Goal: Information Seeking & Learning: Learn about a topic

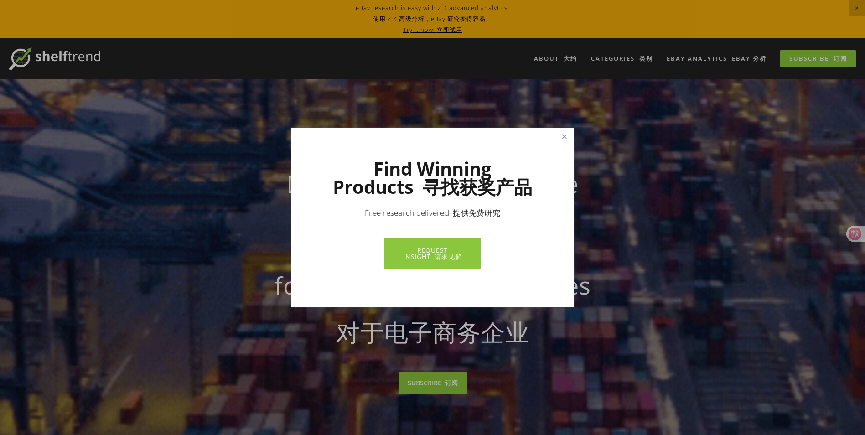
click at [560, 133] on link "Close" at bounding box center [564, 137] width 16 height 16
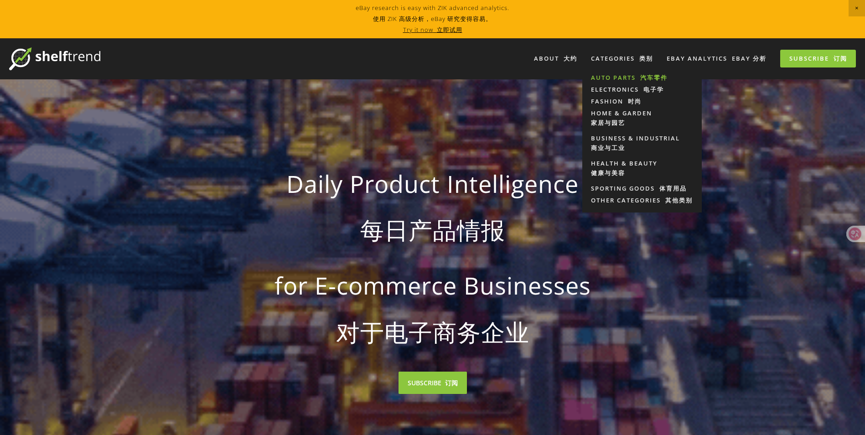
click at [613, 74] on link "Auto Parts 汽车零件" at bounding box center [641, 78] width 119 height 12
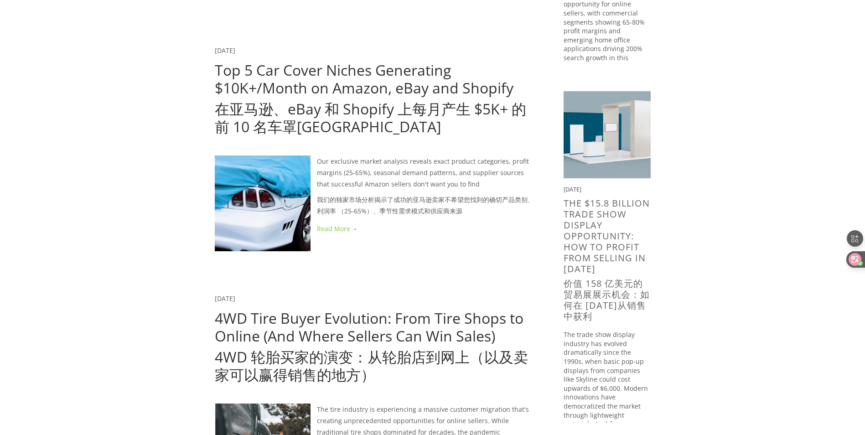
scroll to position [410, 0]
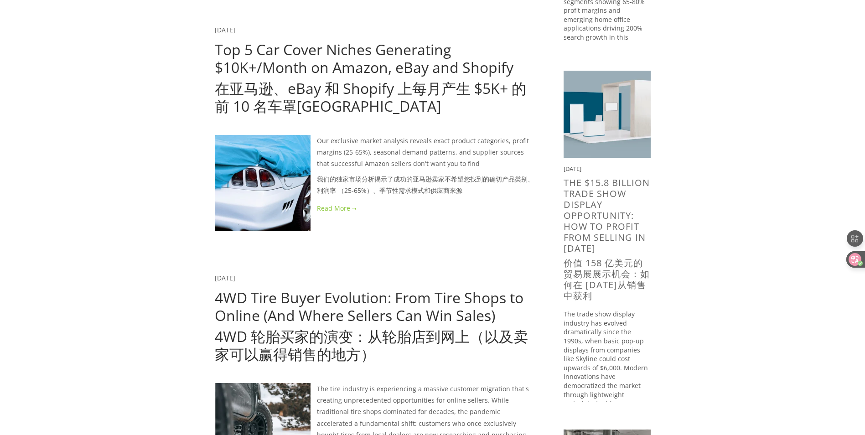
click at [346, 202] on link at bounding box center [375, 207] width 320 height 11
click at [349, 202] on link at bounding box center [375, 207] width 320 height 11
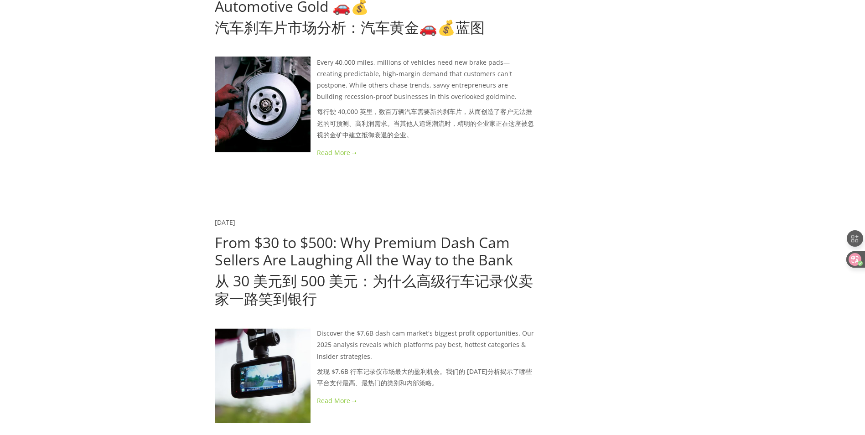
scroll to position [1276, 0]
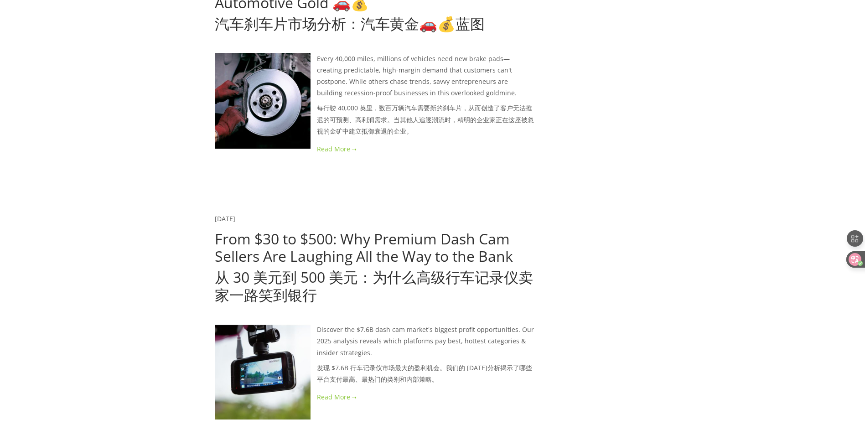
click at [352, 143] on link at bounding box center [375, 148] width 320 height 11
click at [353, 143] on link at bounding box center [375, 148] width 320 height 11
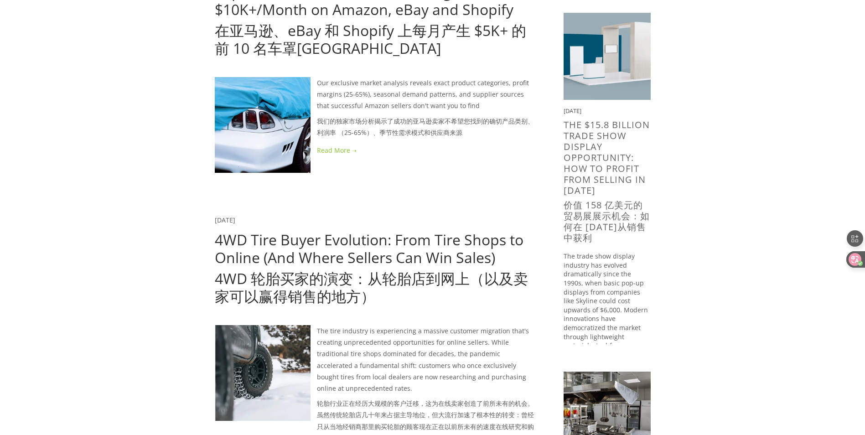
scroll to position [0, 0]
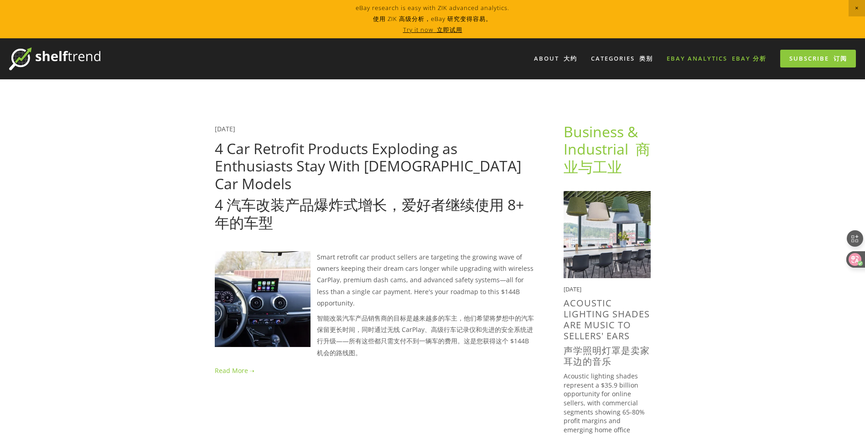
click at [715, 61] on link "eBay Analytics EBAY 分析" at bounding box center [716, 58] width 112 height 15
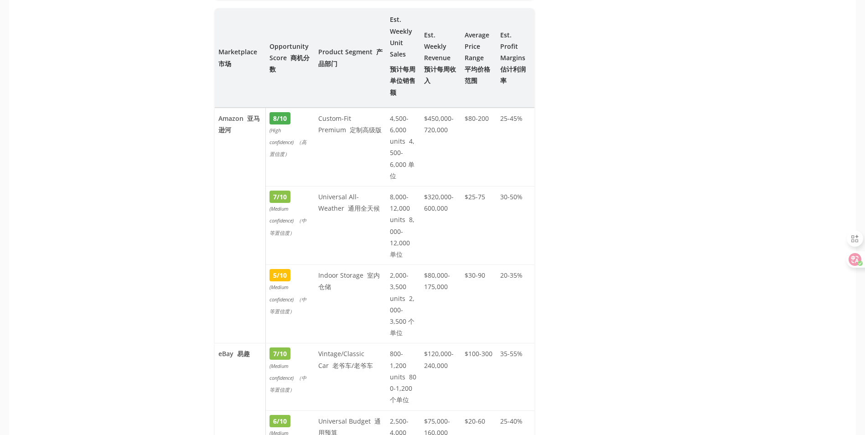
scroll to position [2006, 0]
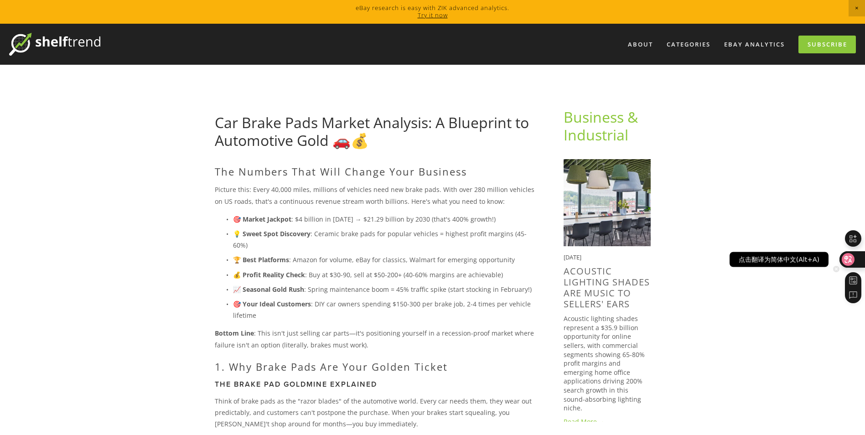
click at [850, 255] on icon at bounding box center [847, 259] width 9 height 9
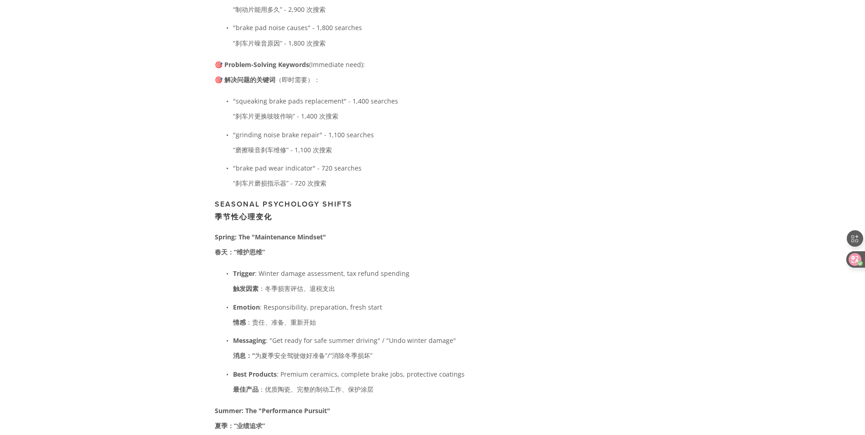
scroll to position [7612, 0]
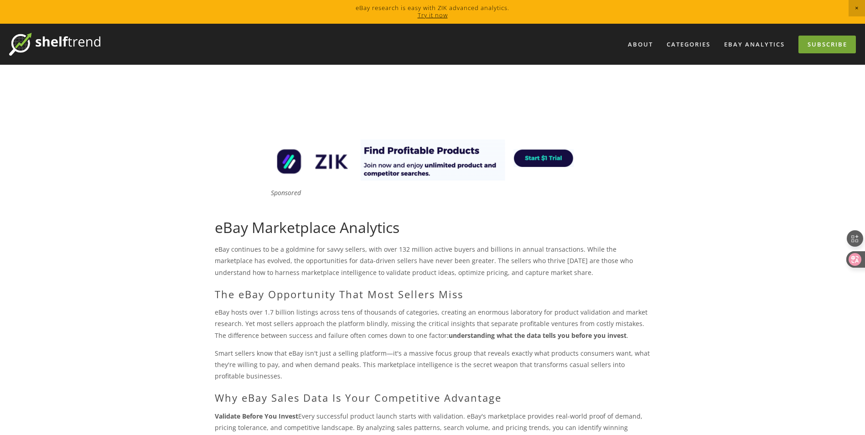
click at [811, 46] on link "Subscribe" at bounding box center [826, 45] width 57 height 18
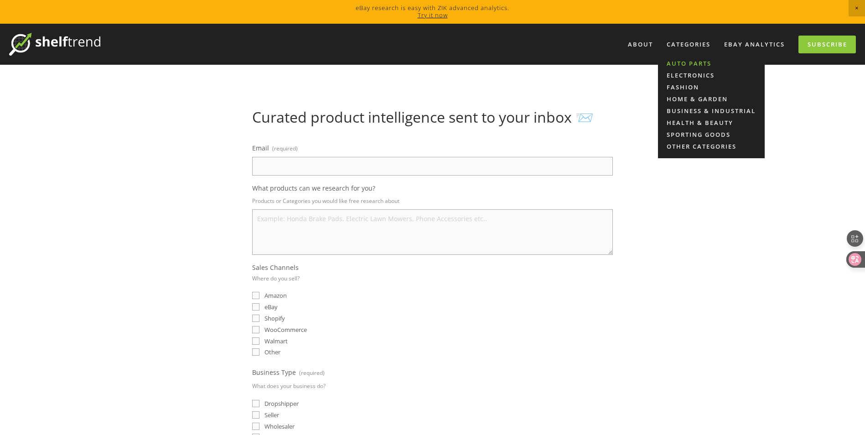
click at [672, 62] on link "Auto Parts" at bounding box center [711, 63] width 107 height 12
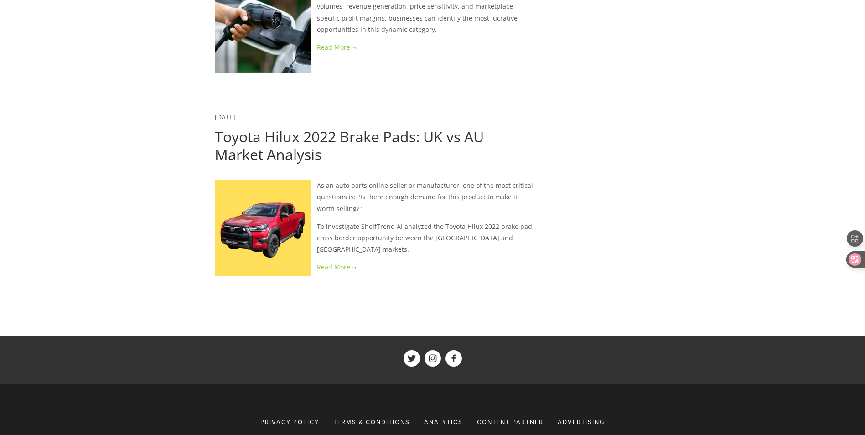
scroll to position [2408, 0]
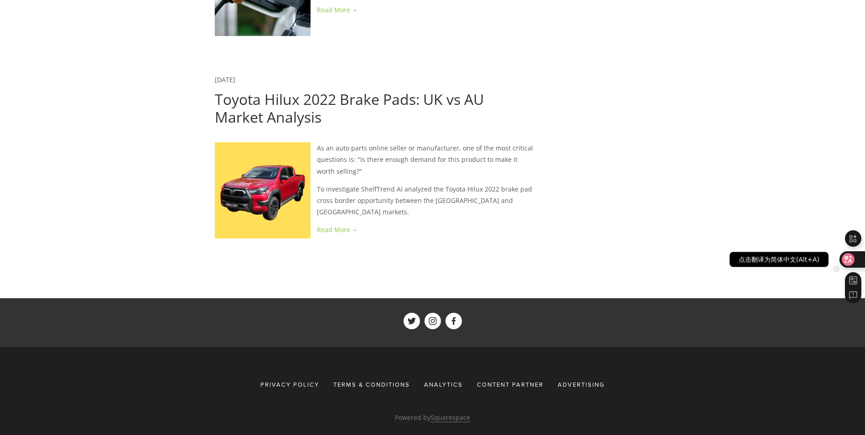
click at [846, 259] on icon at bounding box center [848, 259] width 8 height 7
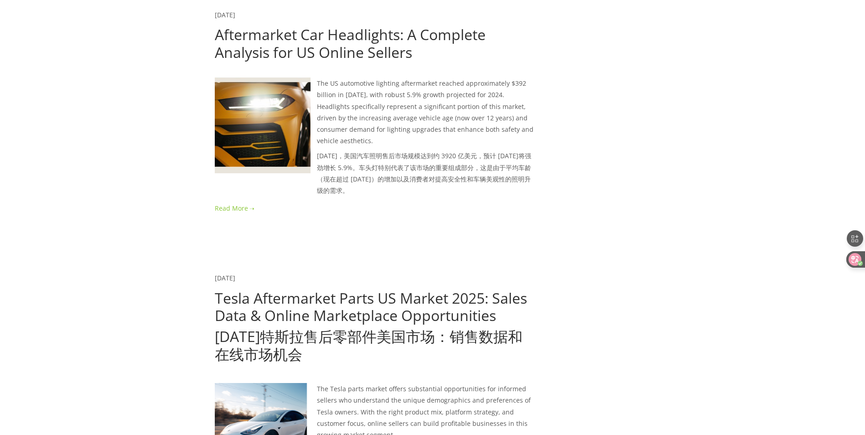
scroll to position [1675, 0]
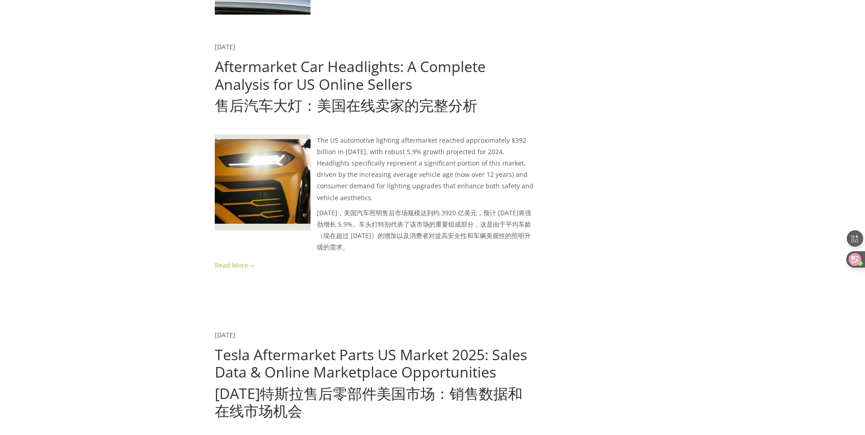
click at [243, 259] on link at bounding box center [375, 264] width 320 height 11
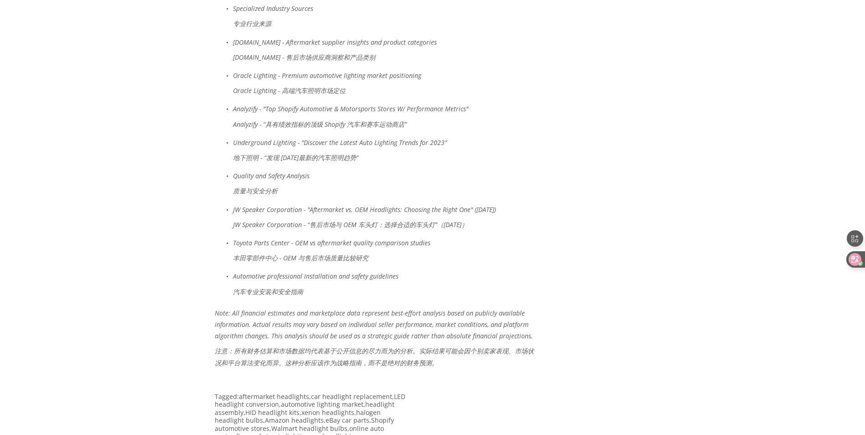
scroll to position [5652, 0]
